Goal: Transaction & Acquisition: Purchase product/service

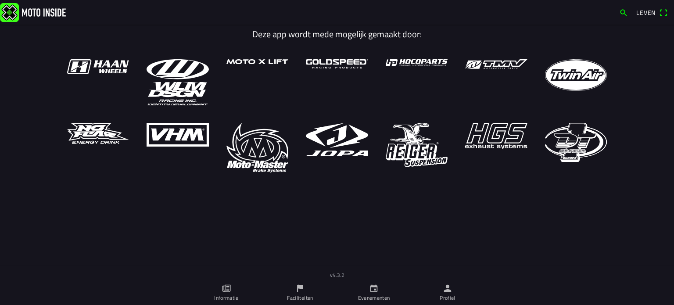
click at [371, 296] on font "Evenementen" at bounding box center [374, 297] width 32 height 8
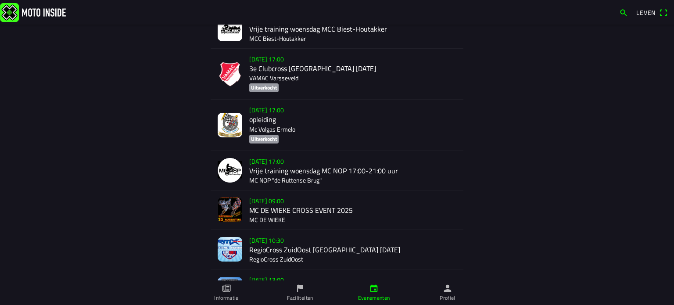
scroll to position [261, 0]
click at [282, 165] on div "[DATE] 17:00 Vrije training woensdag MC NOP 17:00-21:00 uur MC NOP "de Ruttense…" at bounding box center [352, 170] width 207 height 39
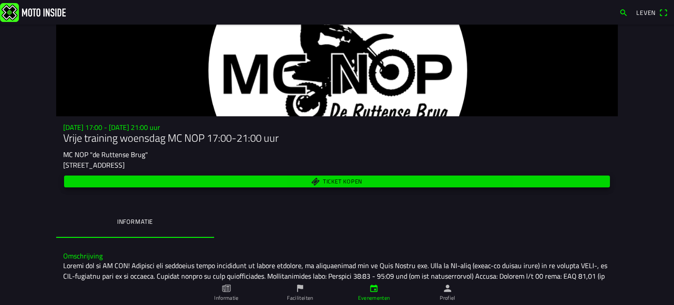
click at [335, 179] on font "Ticket kopen" at bounding box center [342, 181] width 39 height 9
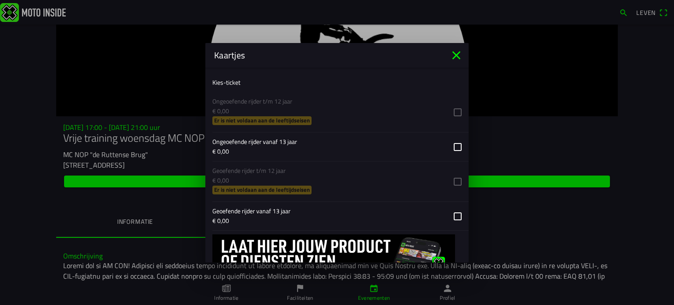
scroll to position [329, 0]
click at [450, 212] on button "button" at bounding box center [340, 215] width 256 height 29
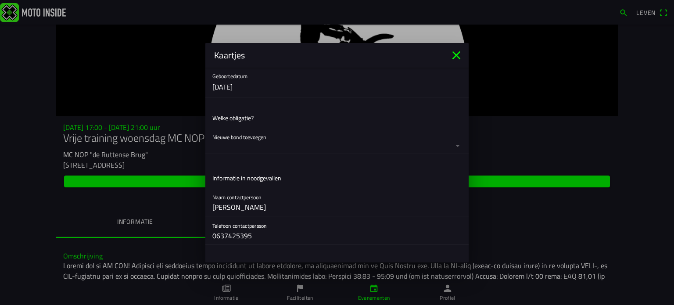
scroll to position [109, 0]
click at [256, 139] on button "button" at bounding box center [340, 141] width 256 height 26
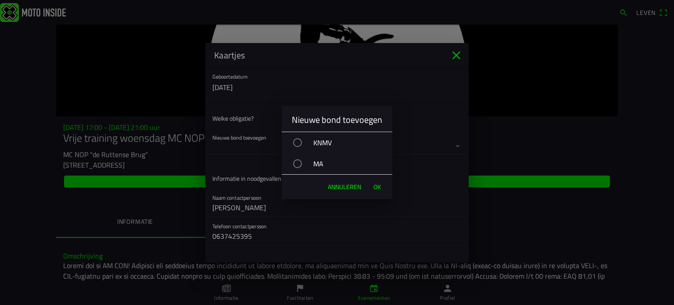
click at [297, 142] on div "button" at bounding box center [297, 142] width 9 height 9
click at [374, 186] on font "OK" at bounding box center [376, 186] width 7 height 9
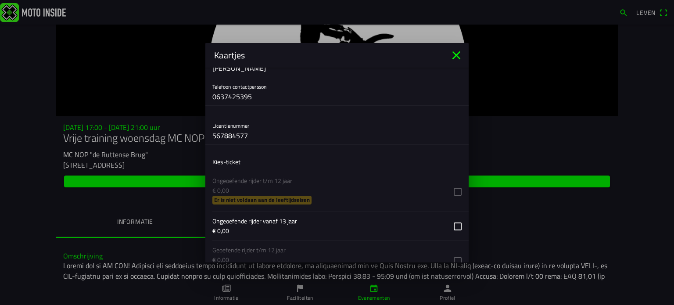
scroll to position [412, 0]
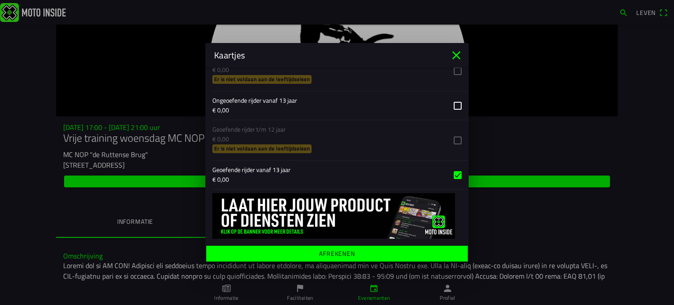
click at [339, 249] on font "Afrekenen" at bounding box center [337, 252] width 36 height 9
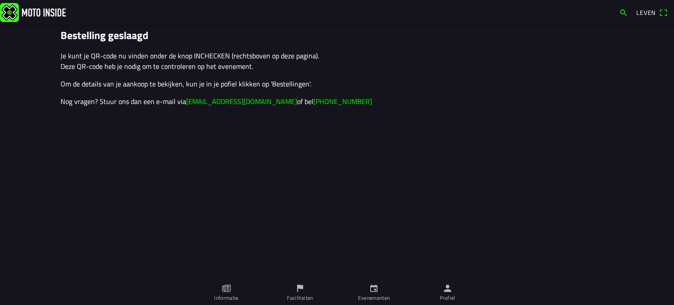
click at [659, 14] on span "Leven" at bounding box center [652, 13] width 32 height 14
